Goal: Understand process/instructions

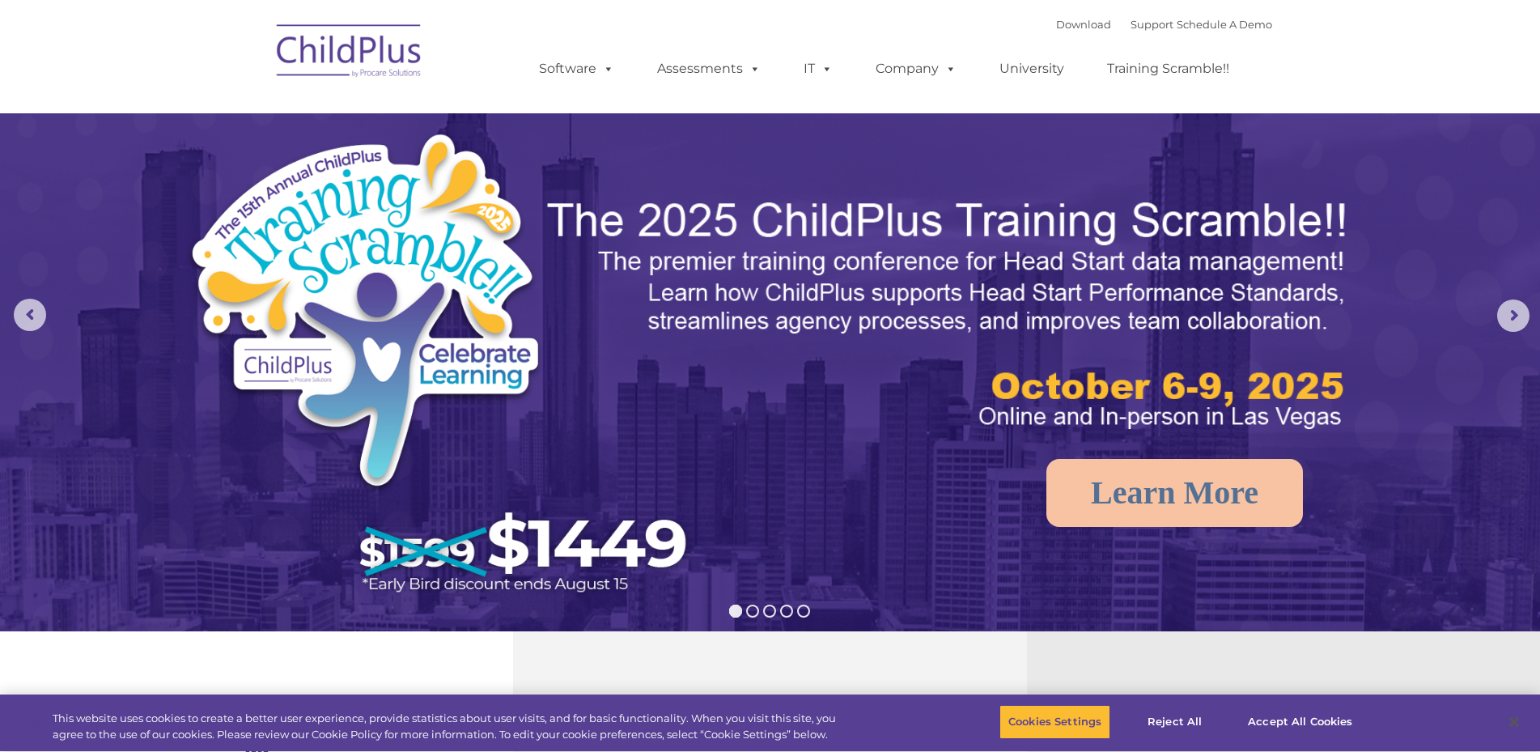
select select "MEDIUM"
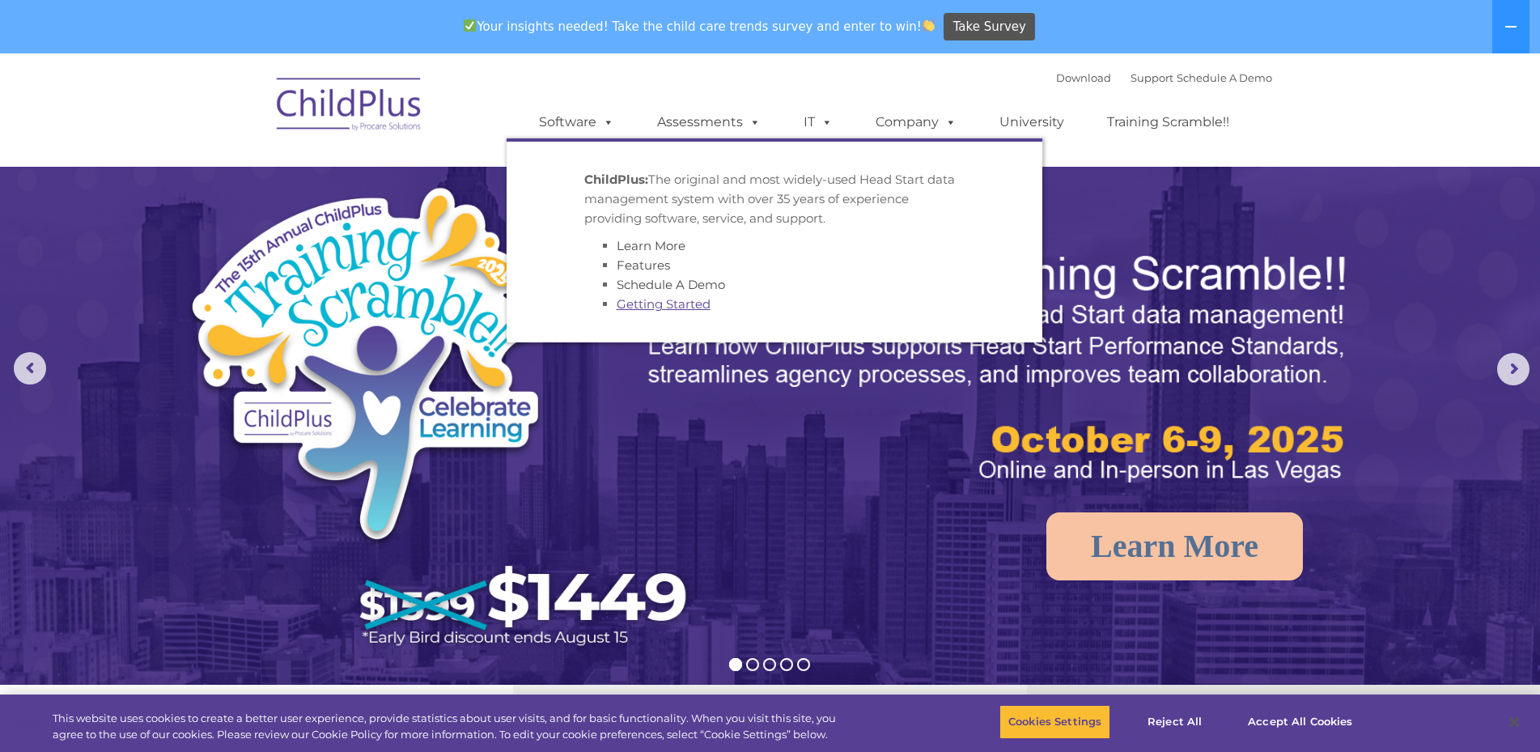
click at [677, 302] on link "Getting Started" at bounding box center [664, 303] width 94 height 15
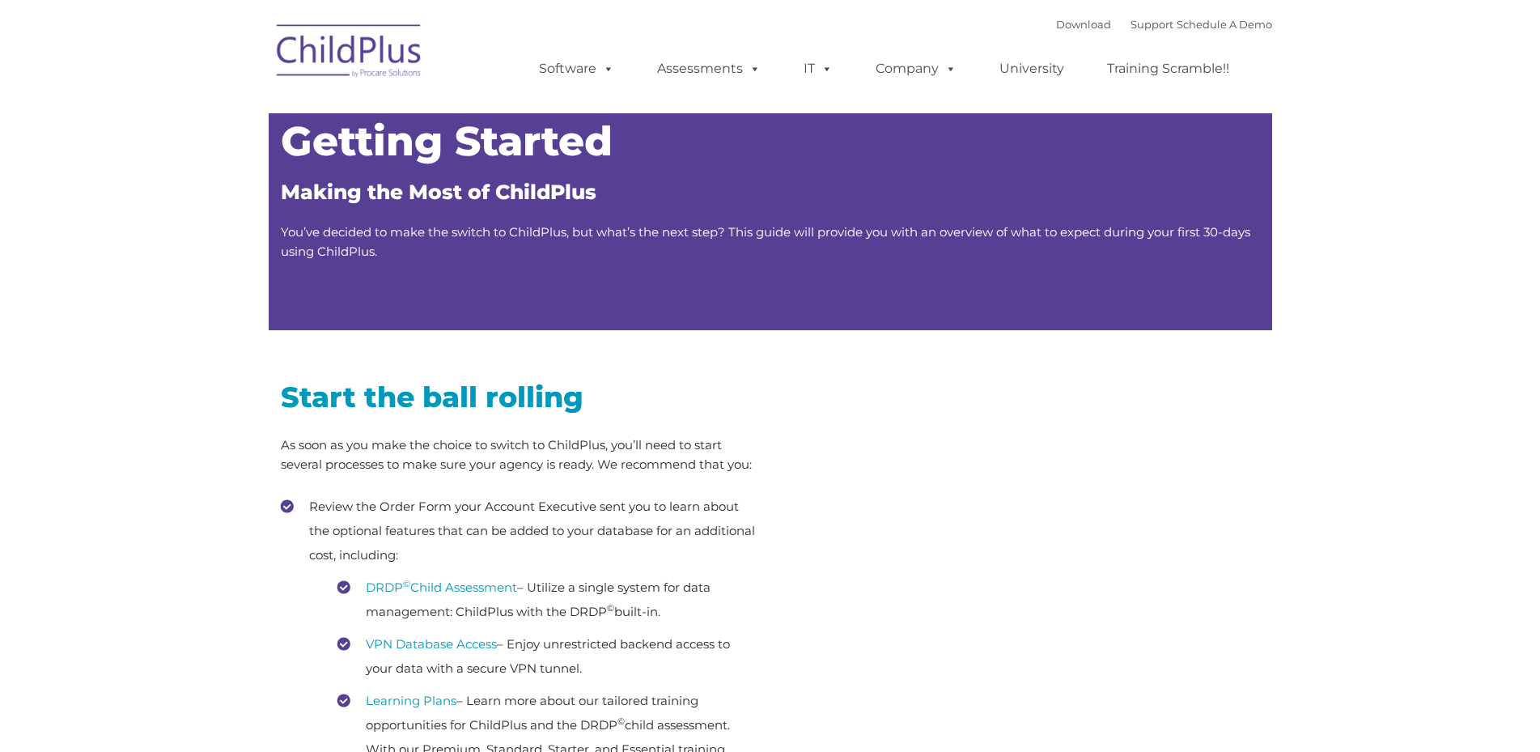
type input ""
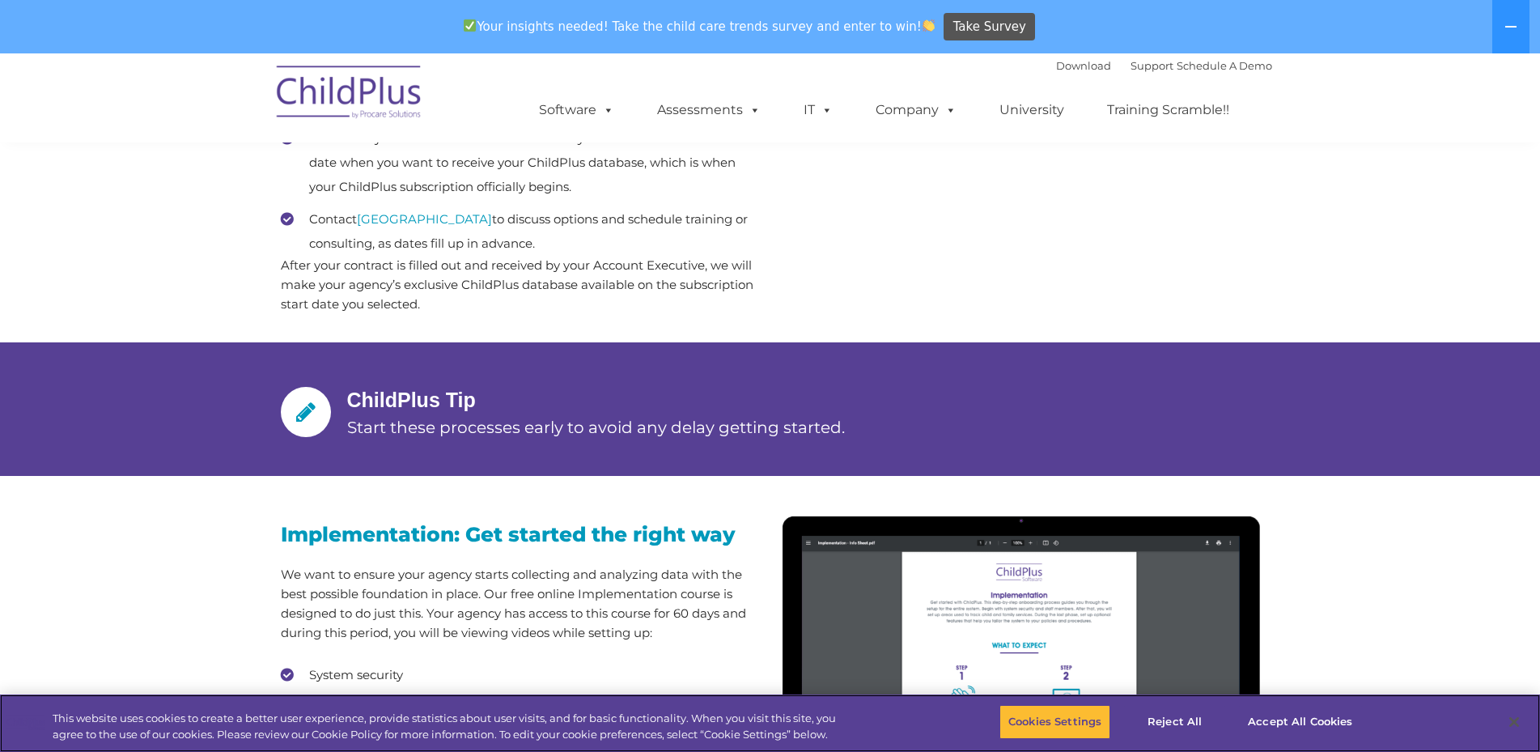
scroll to position [1029, 0]
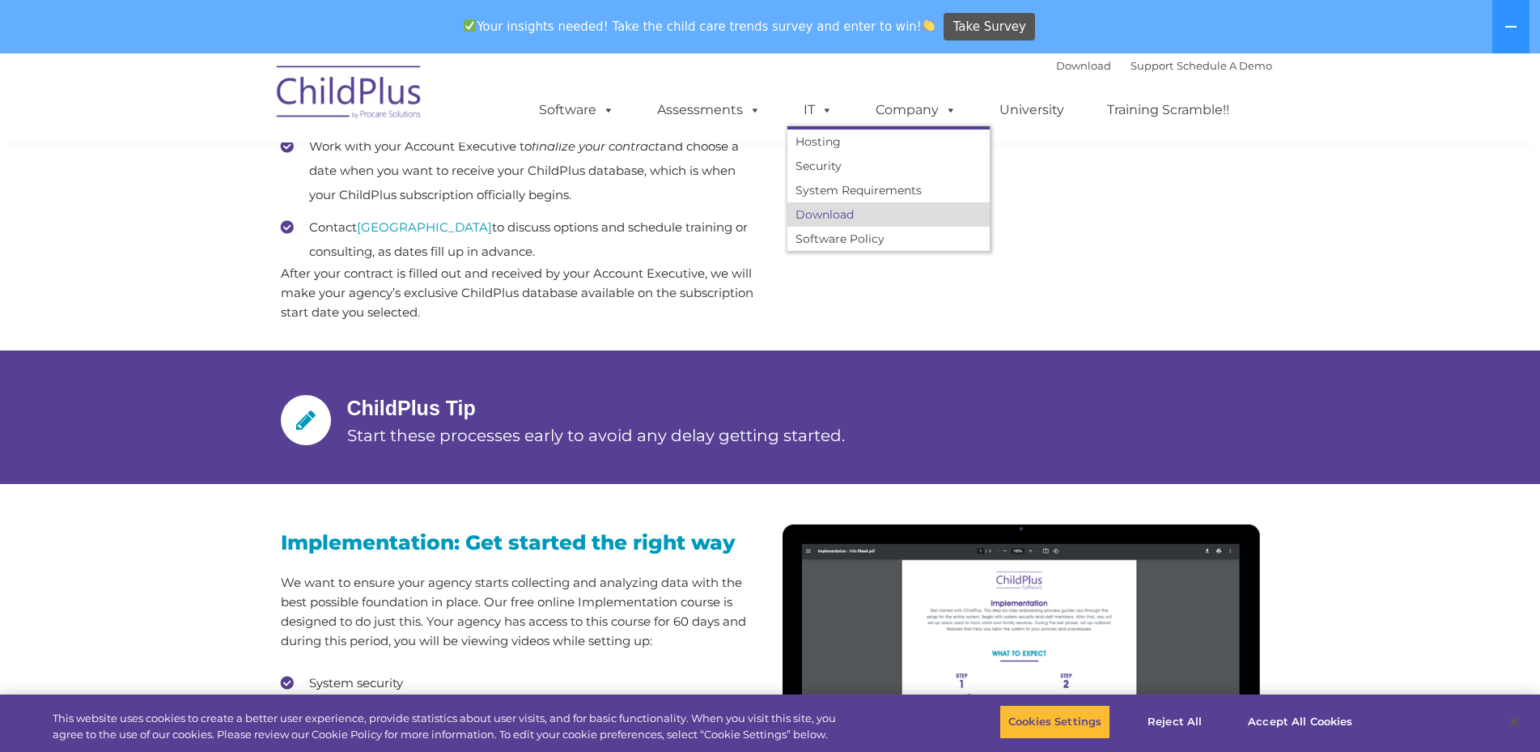
click at [851, 215] on link "Download" at bounding box center [888, 214] width 202 height 24
